Goal: Information Seeking & Learning: Find contact information

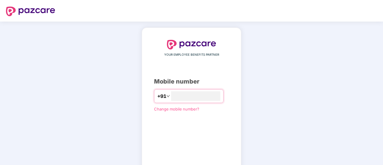
scroll to position [33, 0]
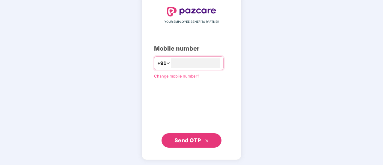
type input "**********"
click at [188, 141] on span "Send OTP" at bounding box center [187, 140] width 27 height 6
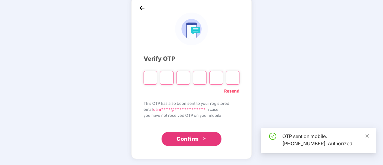
scroll to position [30, 0]
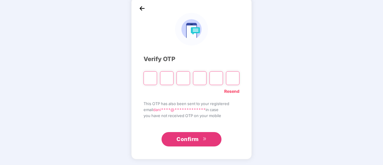
type input "*"
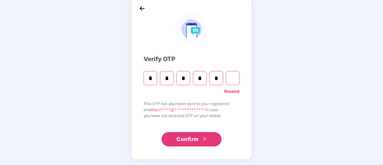
type input "*"
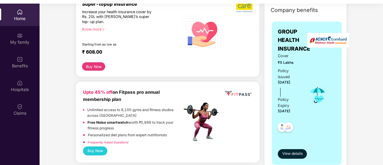
scroll to position [96, 0]
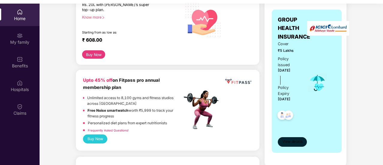
click at [292, 141] on span "View details" at bounding box center [292, 142] width 20 height 6
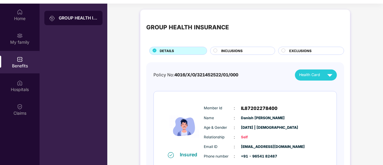
click at [126, 86] on div "GROUP HEALTH INSURANCE DETAILS INCLUSIONS EXCLUSIONS Policy No: 4016/X/O/321452…" at bounding box center [245, 150] width 276 height 287
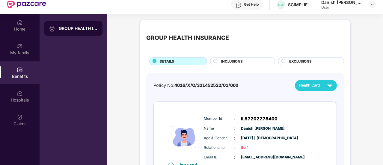
scroll to position [18, 0]
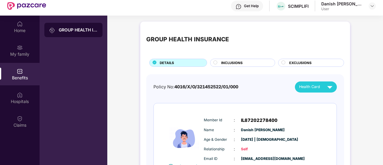
click at [241, 63] on span "INCLUSIONS" at bounding box center [232, 62] width 22 height 5
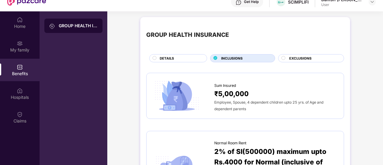
scroll to position [0, 0]
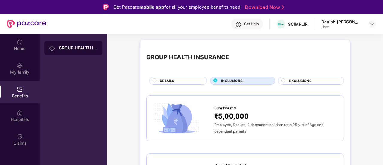
click at [296, 79] on span "EXCLUSIONS" at bounding box center [300, 80] width 22 height 5
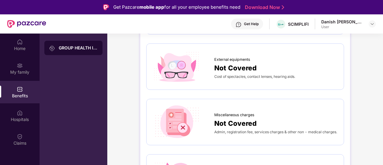
scroll to position [108, 0]
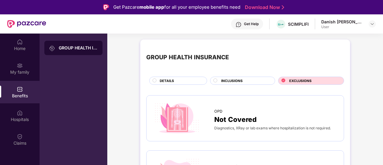
scroll to position [0, 0]
click at [372, 22] on img at bounding box center [372, 24] width 5 height 5
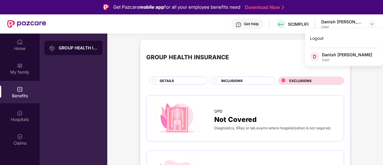
click at [218, 17] on div "Get Help SCIMPLIFI Danish [PERSON_NAME] User" at bounding box center [211, 23] width 330 height 19
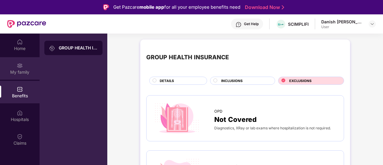
click at [12, 65] on div "My family" at bounding box center [20, 68] width 40 height 22
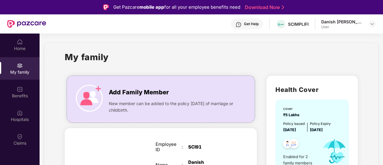
click at [125, 61] on div "My family" at bounding box center [211, 60] width 293 height 21
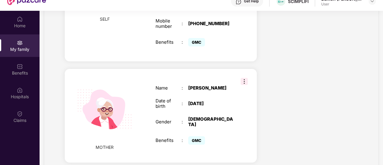
scroll to position [24, 0]
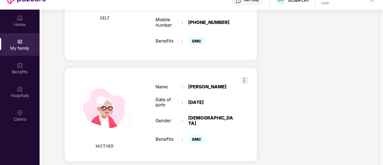
click at [244, 77] on img at bounding box center [244, 80] width 7 height 7
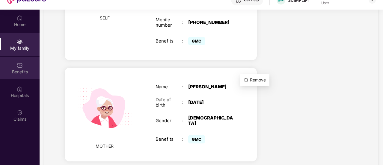
click at [37, 76] on div "Benefits" at bounding box center [20, 68] width 40 height 22
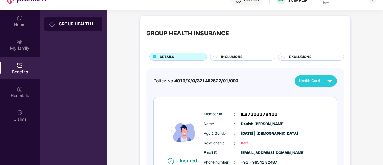
click at [120, 56] on div "GROUP HEALTH INSURANCE DETAILS INCLUSIONS EXCLUSIONS Policy No: 4016/X/O/321452…" at bounding box center [245, 156] width 276 height 287
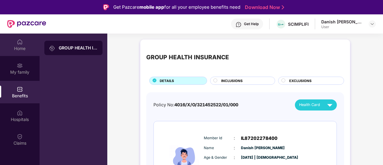
click at [24, 45] on div "Home" at bounding box center [20, 45] width 40 height 22
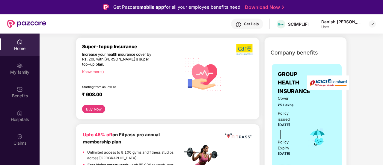
scroll to position [72, 0]
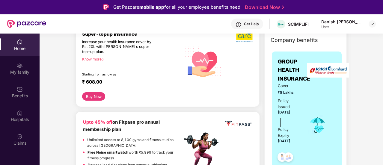
click at [102, 57] on div "Know more" at bounding box center [130, 59] width 96 height 4
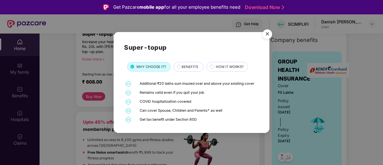
click at [198, 55] on div "Super-topup WHY CHOOSE IT? BENEFITS HOW IT WORKS? 01 Additional ₹20 lakhs sum i…" at bounding box center [191, 83] width 135 height 80
click at [193, 66] on span "BENEFITS" at bounding box center [190, 66] width 16 height 5
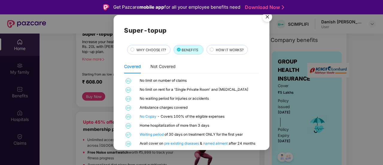
click at [267, 18] on img "Close" at bounding box center [267, 18] width 17 height 17
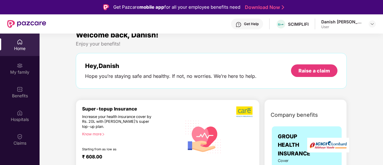
scroll to position [0, 0]
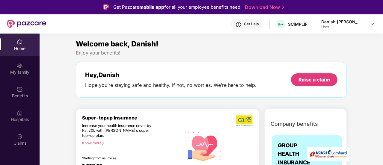
click at [263, 27] on div "Get Help" at bounding box center [247, 24] width 32 height 11
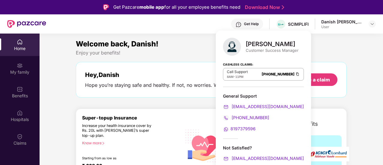
click at [247, 129] on span "8197379596" at bounding box center [242, 128] width 25 height 5
click at [269, 74] on link "[PHONE_NUMBER]" at bounding box center [278, 74] width 33 height 4
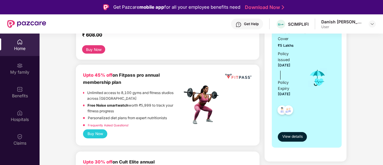
scroll to position [132, 0]
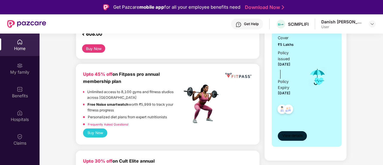
click at [295, 138] on button "View details" at bounding box center [292, 136] width 29 height 10
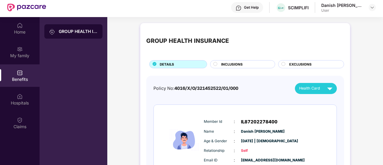
scroll to position [0, 0]
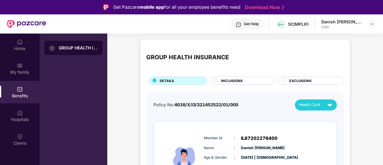
click at [259, 27] on div "Get Help" at bounding box center [247, 24] width 32 height 11
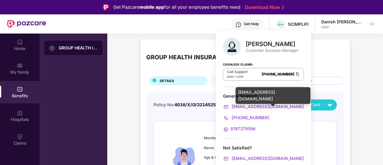
click at [264, 108] on span "[EMAIL_ADDRESS][DOMAIN_NAME]" at bounding box center [266, 106] width 73 height 5
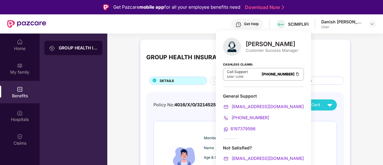
click at [283, 63] on div "Cashless Claims: Call Support 8AM - 11PM [PHONE_NUMBER]" at bounding box center [263, 72] width 81 height 30
click at [250, 117] on span "[PHONE_NUMBER]" at bounding box center [249, 117] width 39 height 5
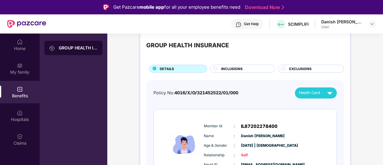
scroll to position [24, 0]
